Goal: Task Accomplishment & Management: Manage account settings

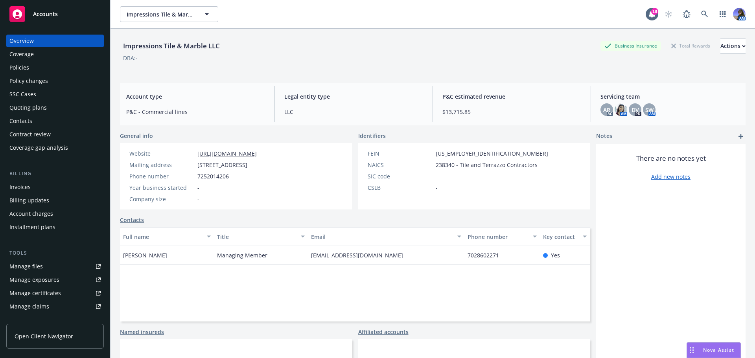
click at [690, 13] on div "AM" at bounding box center [703, 14] width 85 height 16
click at [701, 12] on icon at bounding box center [704, 14] width 7 height 7
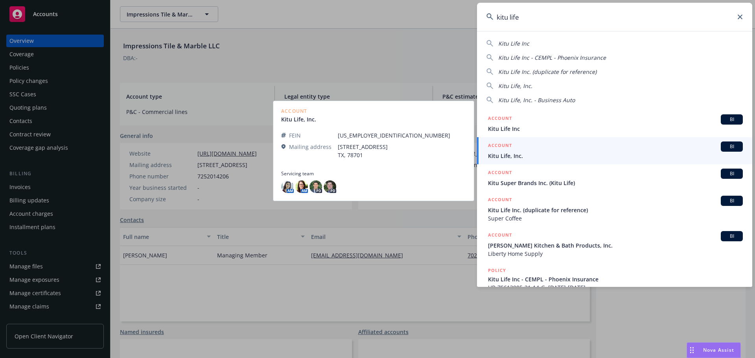
type input "kitu life"
click at [531, 140] on link "ACCOUNT BI Kitu Life, Inc." at bounding box center [614, 150] width 275 height 27
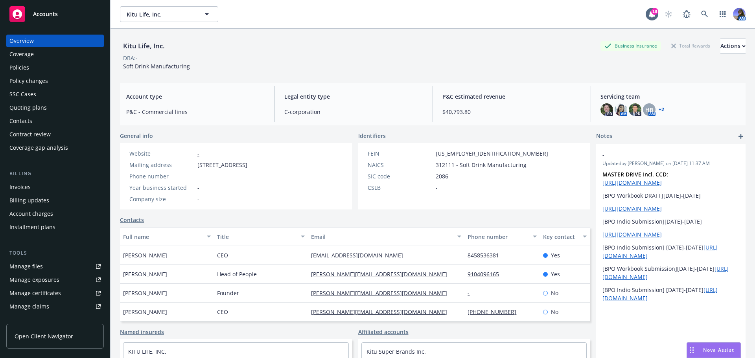
click at [39, 66] on div "Policies" at bounding box center [54, 67] width 91 height 13
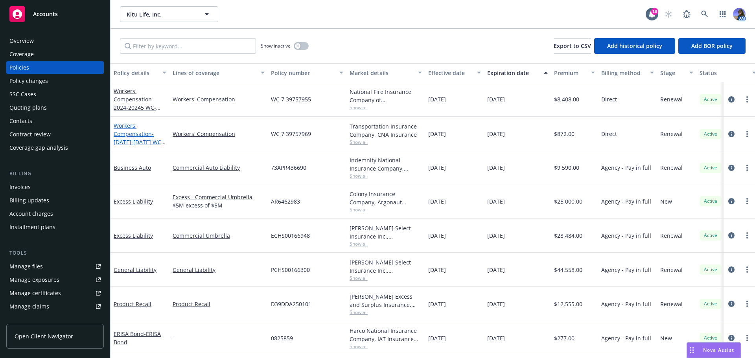
click at [135, 127] on link "Workers' Compensation - 2024-2025 WC- All Other States" at bounding box center [139, 138] width 50 height 32
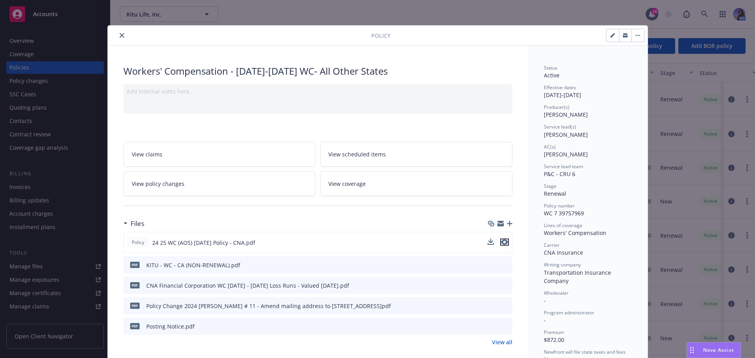
click at [503, 243] on icon "preview file" at bounding box center [504, 243] width 7 height 6
click at [120, 34] on icon "close" at bounding box center [122, 35] width 5 height 5
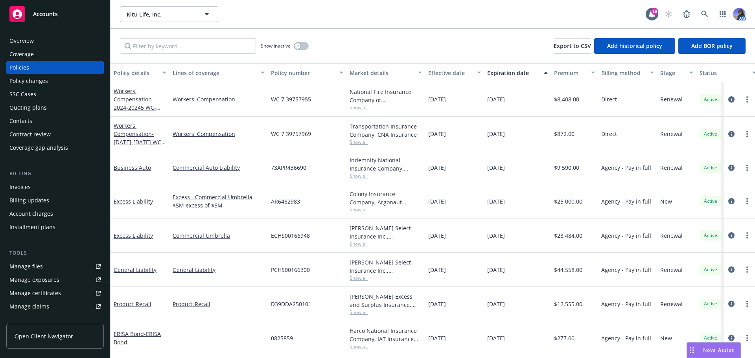
click at [37, 290] on div "Manage certificates" at bounding box center [35, 293] width 52 height 13
click at [123, 272] on link "General Liability" at bounding box center [135, 269] width 43 height 7
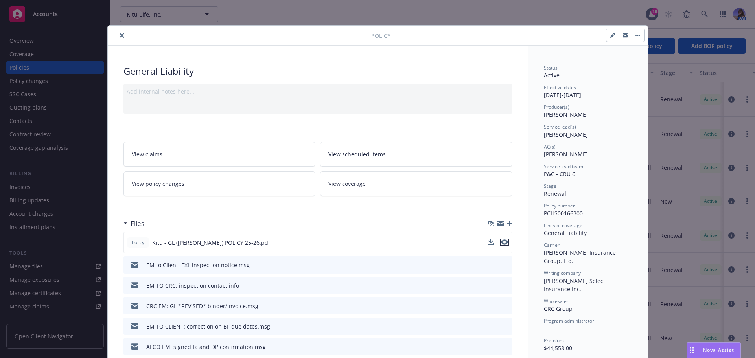
click at [504, 242] on icon "preview file" at bounding box center [504, 243] width 7 height 6
click at [122, 33] on button "close" at bounding box center [121, 35] width 9 height 9
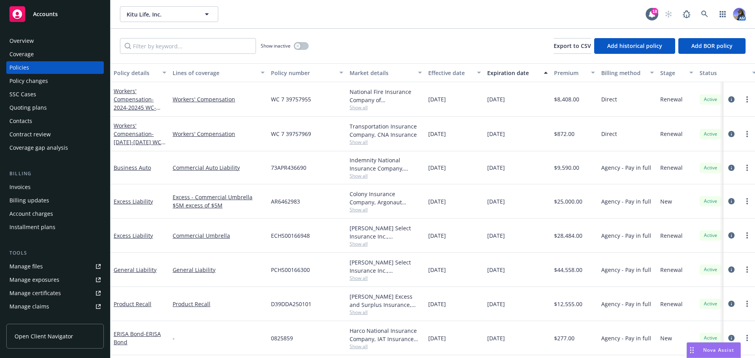
click at [37, 97] on div "SSC Cases" at bounding box center [54, 94] width 91 height 13
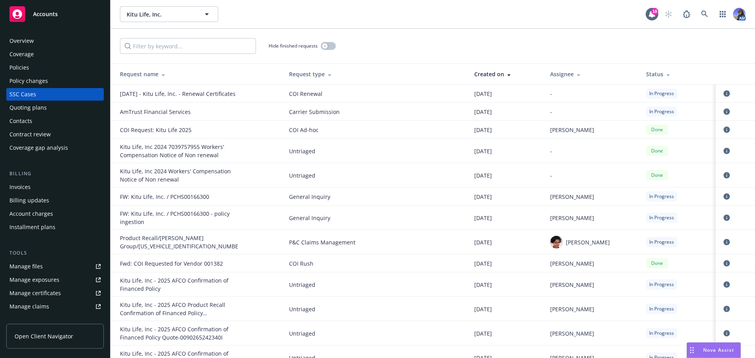
click at [724, 97] on icon "circleInformation" at bounding box center [727, 93] width 6 height 6
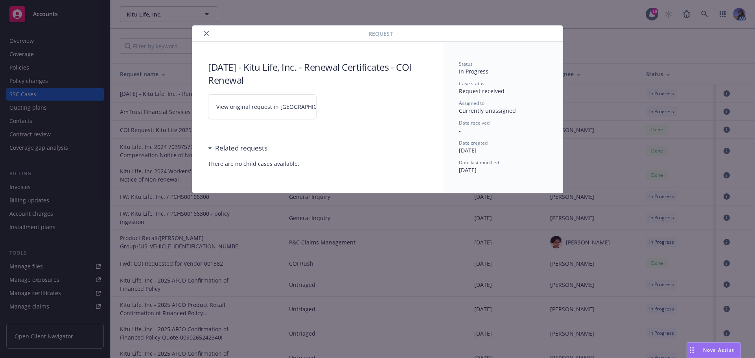
click at [251, 110] on span "View original request in SSC" at bounding box center [275, 107] width 119 height 8
click at [207, 33] on icon "close" at bounding box center [206, 33] width 5 height 5
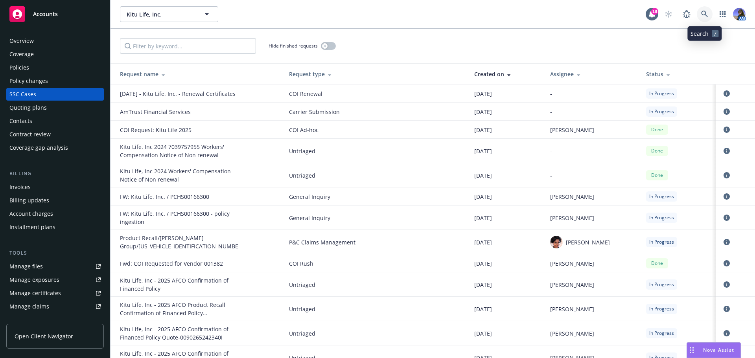
click at [703, 13] on icon at bounding box center [704, 14] width 7 height 7
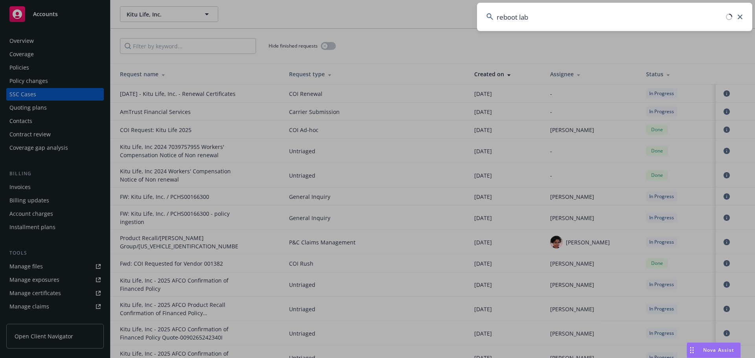
type input "reboot labs"
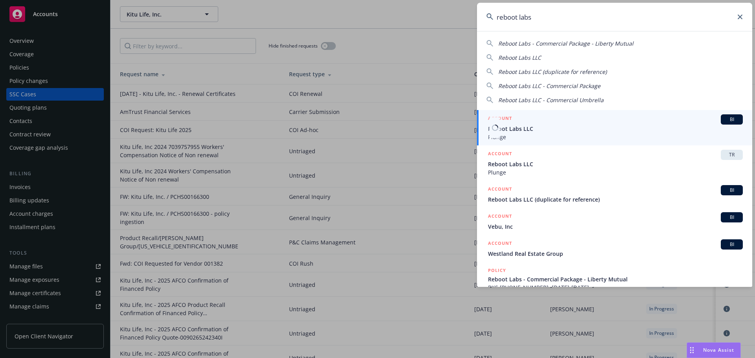
click at [499, 118] on h5 "ACCOUNT" at bounding box center [500, 118] width 24 height 9
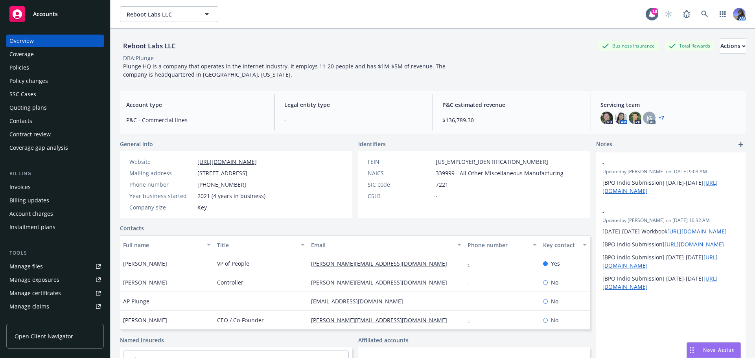
click at [34, 67] on div "Policies" at bounding box center [54, 67] width 91 height 13
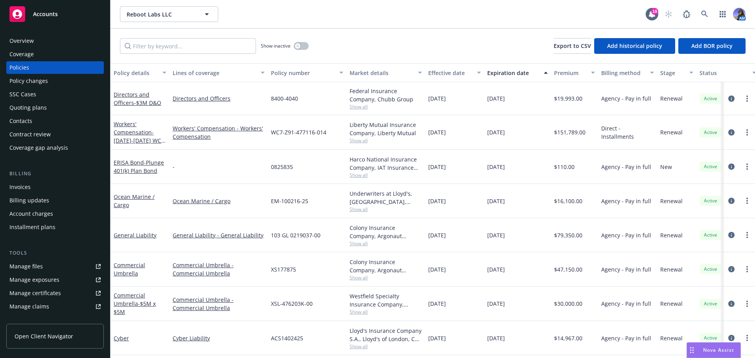
click at [35, 105] on div "Quoting plans" at bounding box center [27, 107] width 37 height 13
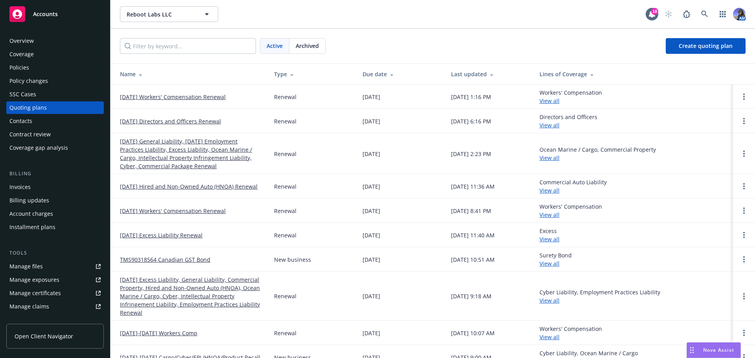
click at [174, 98] on link "[DATE] Workers' Compensation Renewal" at bounding box center [173, 97] width 106 height 8
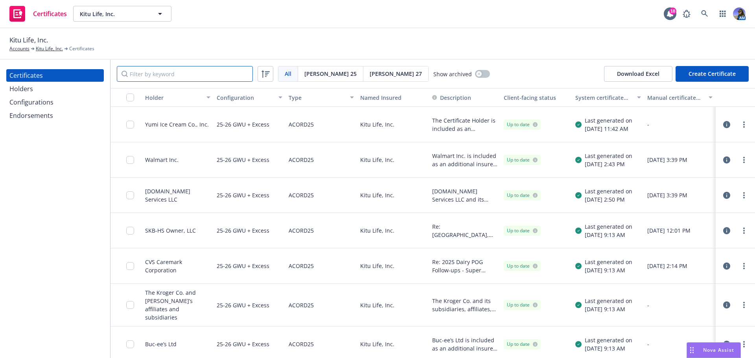
click at [187, 74] on input "Filter by keyword" at bounding box center [185, 74] width 136 height 16
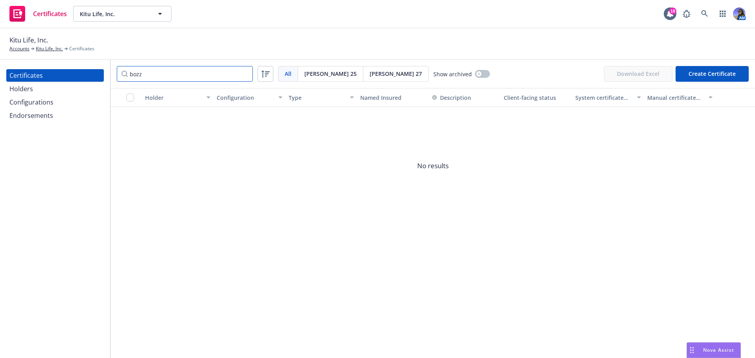
type input "bozz"
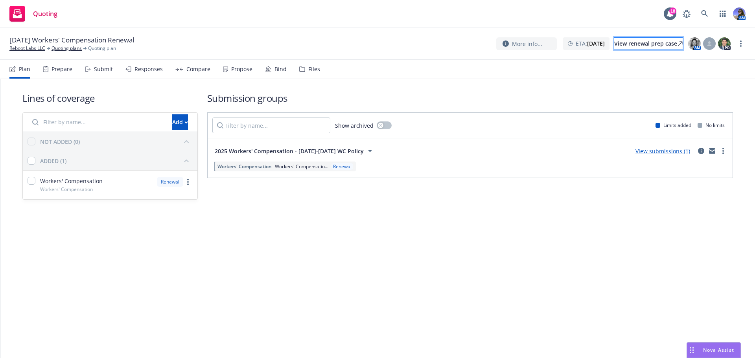
click at [660, 43] on div "View renewal prep case" at bounding box center [648, 44] width 68 height 12
click at [308, 66] on div "Files" at bounding box center [314, 69] width 12 height 6
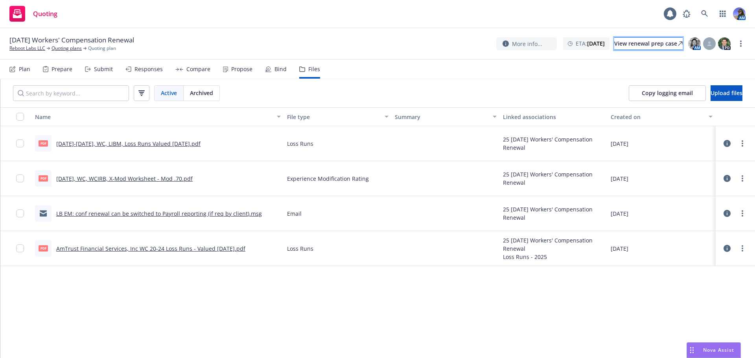
click at [662, 42] on div "View renewal prep case" at bounding box center [648, 44] width 68 height 12
